Goal: Task Accomplishment & Management: Manage account settings

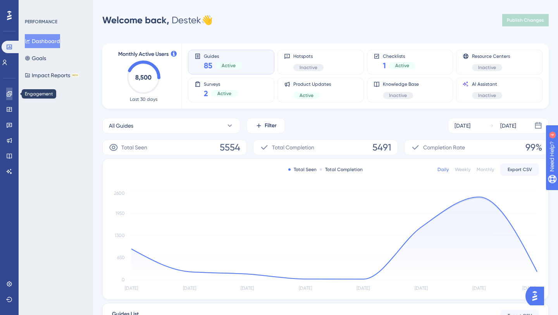
click at [9, 94] on icon at bounding box center [9, 94] width 6 height 6
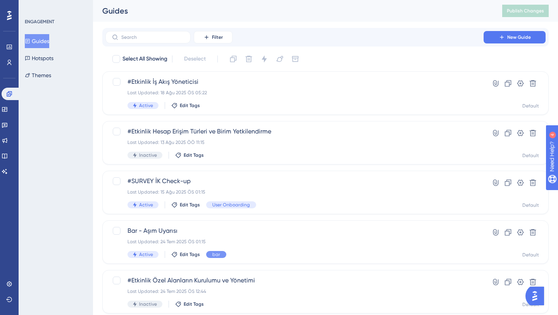
click at [47, 39] on button "Guides" at bounding box center [37, 41] width 24 height 14
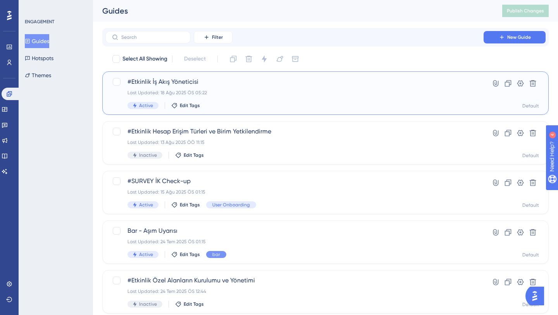
click at [213, 85] on span "#Etkinlik İş Akış Yöneticisi" at bounding box center [295, 81] width 334 height 9
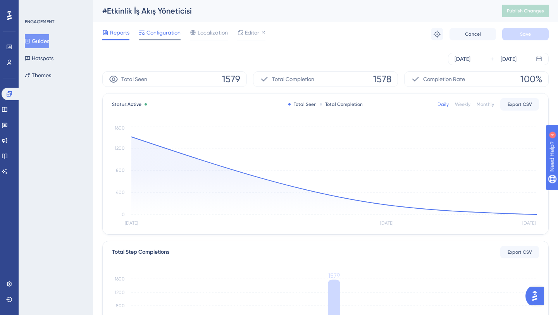
click at [162, 34] on span "Configuration" at bounding box center [164, 32] width 34 height 9
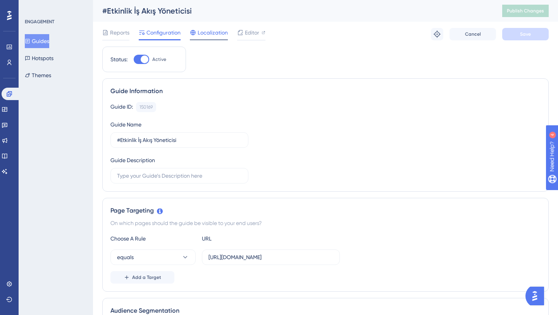
click at [204, 36] on span "Localization" at bounding box center [213, 32] width 30 height 9
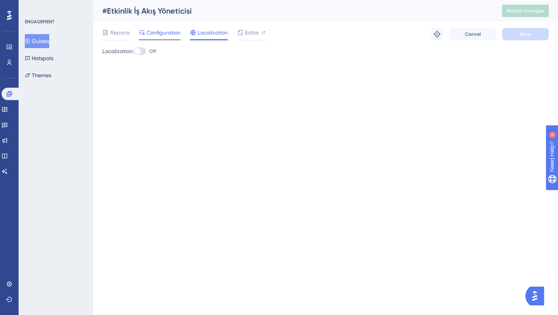
click at [178, 35] on span "Configuration" at bounding box center [164, 32] width 34 height 9
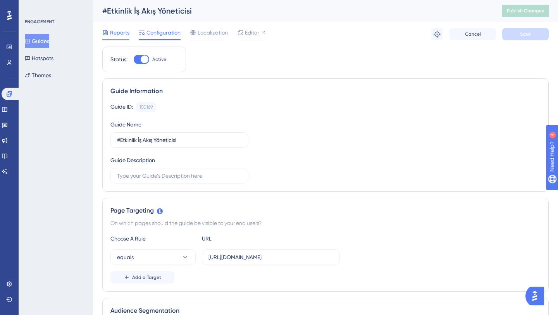
click at [114, 32] on span "Reports" at bounding box center [119, 32] width 19 height 9
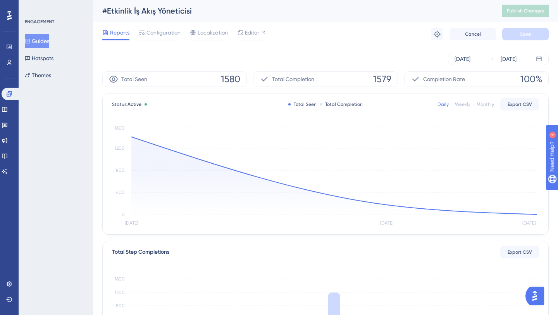
click at [47, 45] on button "Guides" at bounding box center [37, 41] width 24 height 14
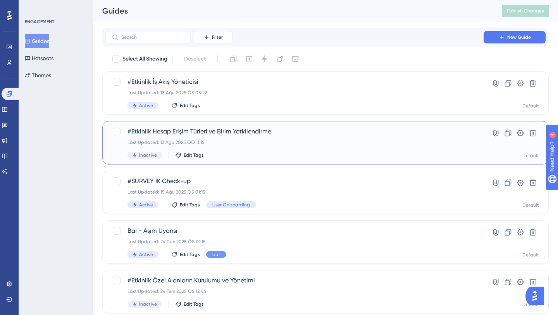
click at [245, 144] on div "Last Updated: 13 Ağu 2025 ÖÖ 11:15" at bounding box center [295, 142] width 334 height 6
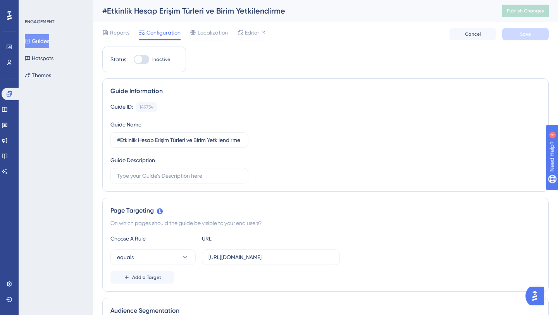
click at [49, 41] on button "Guides" at bounding box center [37, 41] width 24 height 14
